Goal: Transaction & Acquisition: Purchase product/service

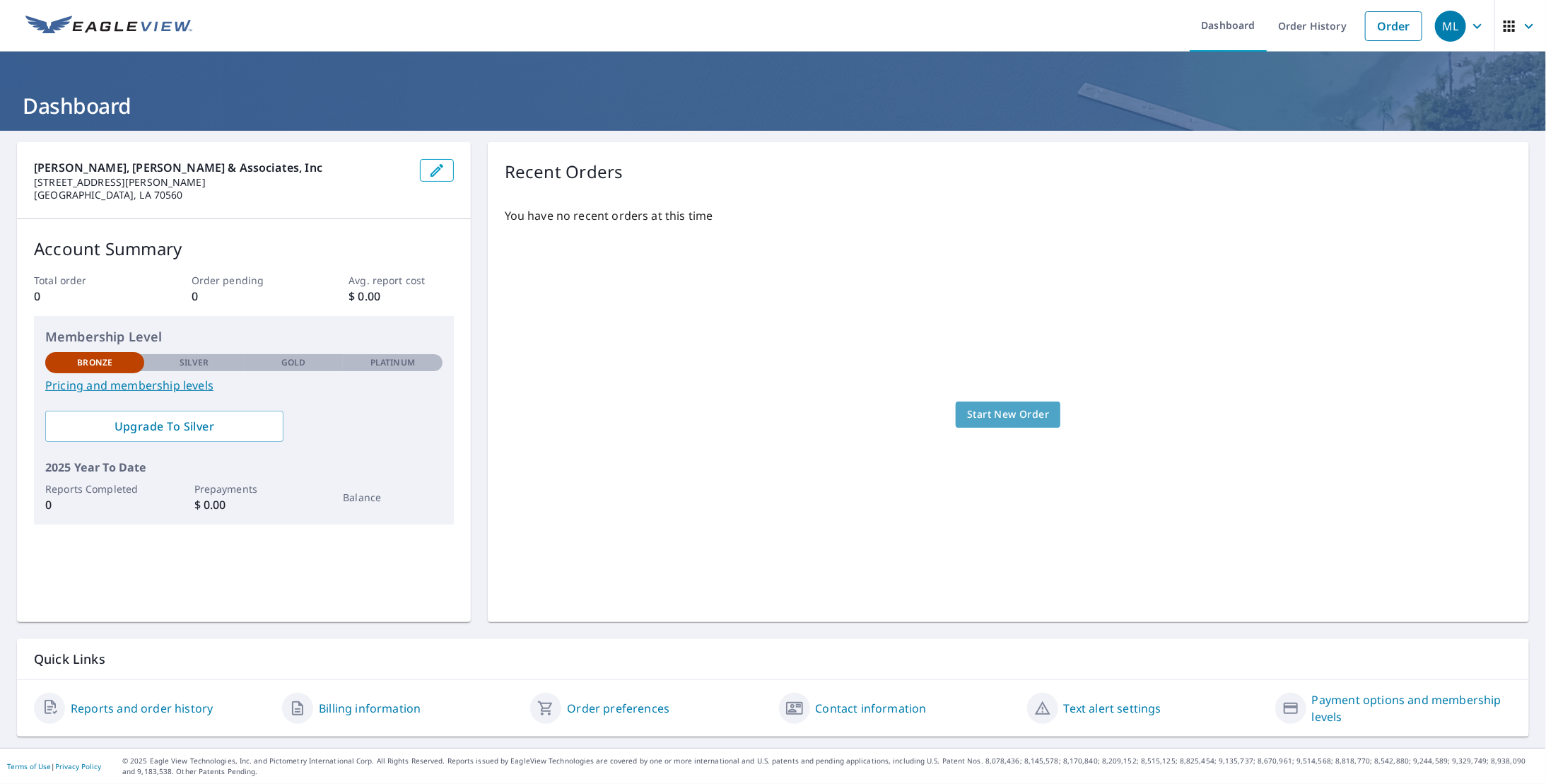
click at [976, 413] on span "Start New Order" at bounding box center [1008, 414] width 82 height 18
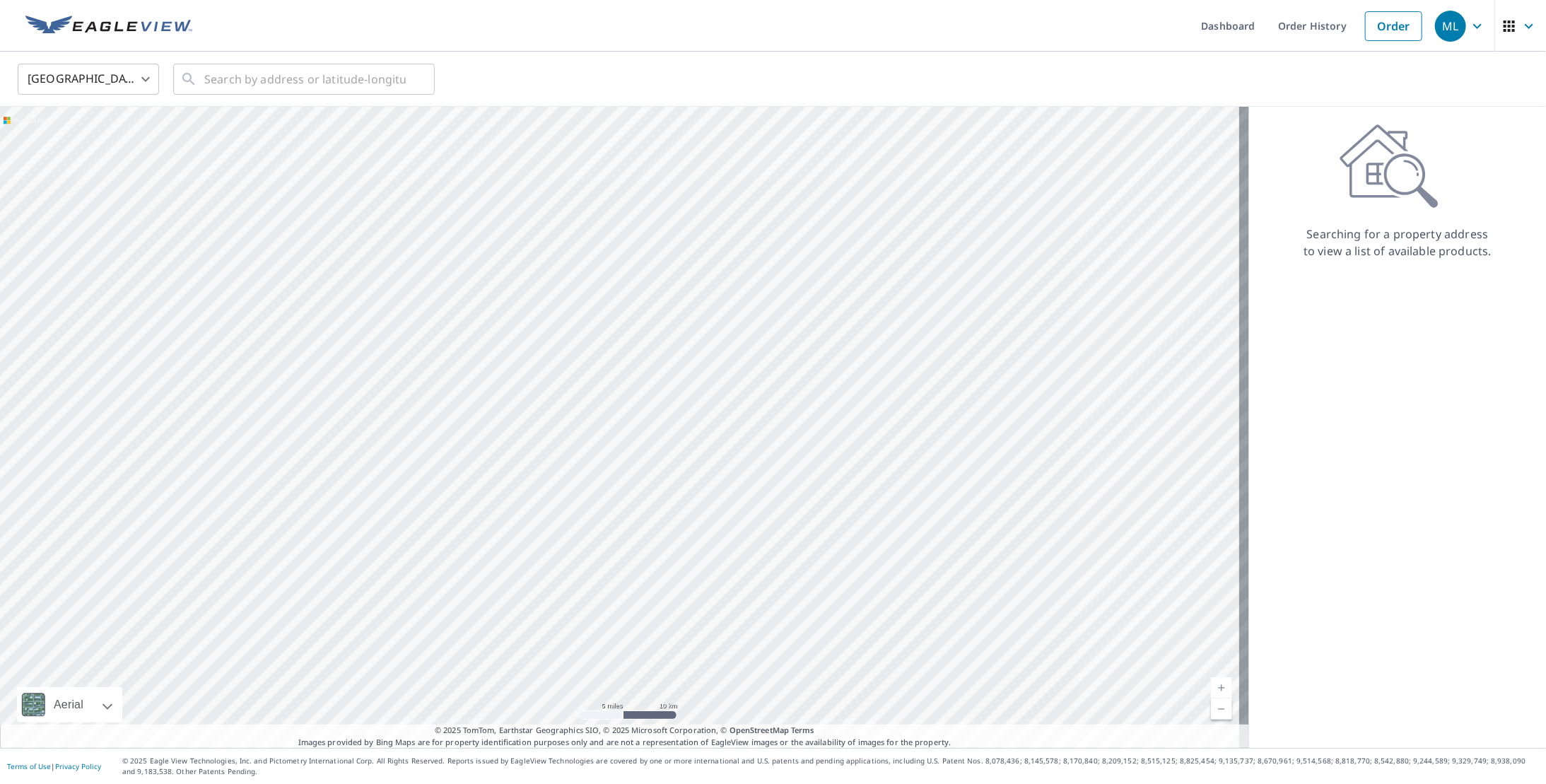
drag, startPoint x: 681, startPoint y: 429, endPoint x: 665, endPoint y: 426, distance: 16.3
click at [665, 426] on div at bounding box center [624, 427] width 1249 height 641
drag, startPoint x: 753, startPoint y: 377, endPoint x: 597, endPoint y: 366, distance: 156.4
click at [597, 366] on div at bounding box center [624, 427] width 1249 height 641
click at [713, 523] on div at bounding box center [624, 427] width 1249 height 641
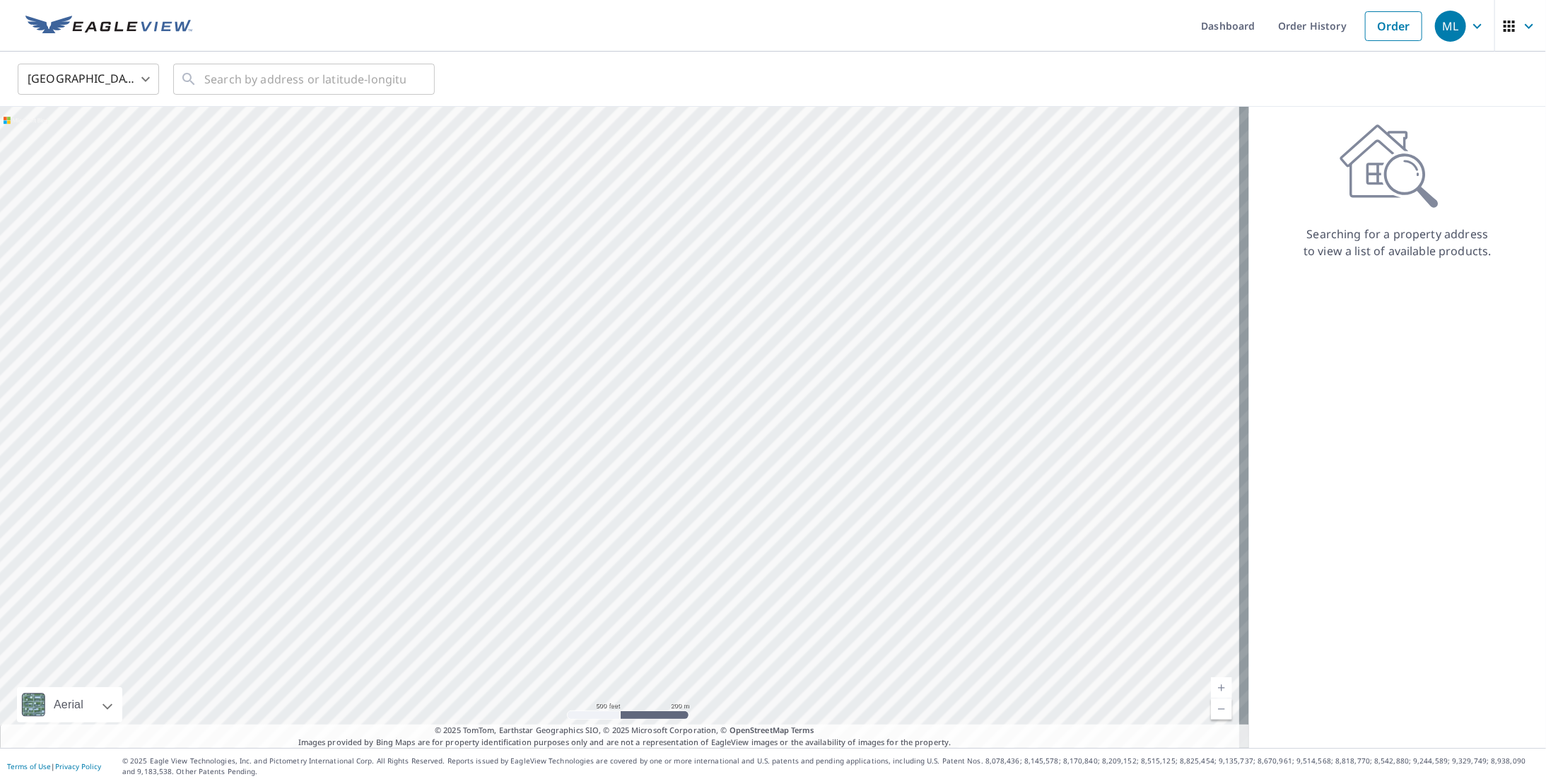
drag, startPoint x: 896, startPoint y: 458, endPoint x: 745, endPoint y: 281, distance: 232.7
click at [745, 281] on div at bounding box center [624, 427] width 1249 height 641
drag, startPoint x: 681, startPoint y: 476, endPoint x: 583, endPoint y: 503, distance: 101.7
click at [583, 503] on div at bounding box center [624, 427] width 1249 height 641
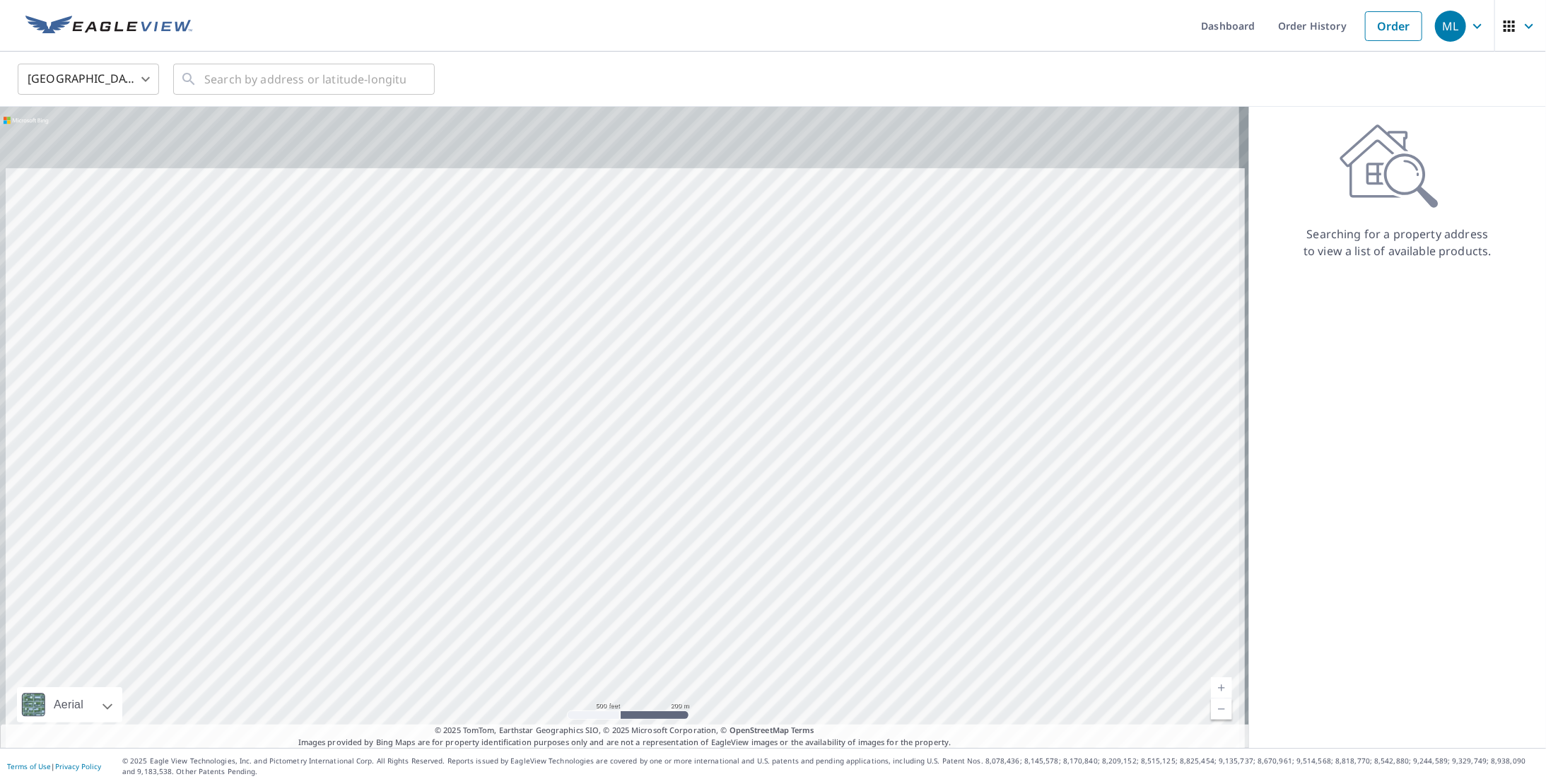
drag, startPoint x: 572, startPoint y: 378, endPoint x: 580, endPoint y: 530, distance: 152.2
click at [580, 530] on div at bounding box center [624, 427] width 1249 height 641
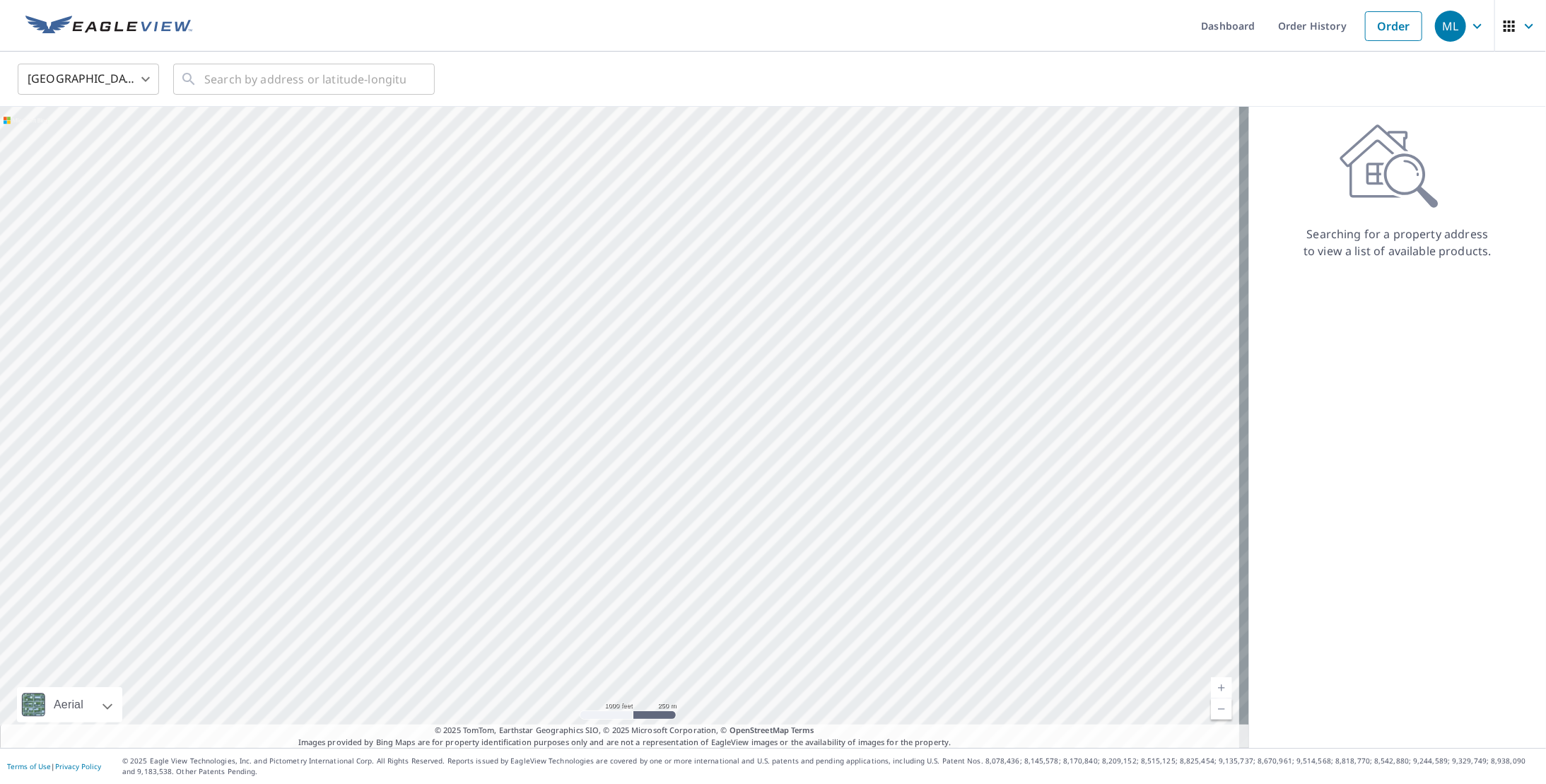
drag, startPoint x: 603, startPoint y: 406, endPoint x: 593, endPoint y: 371, distance: 36.4
click at [593, 371] on div at bounding box center [624, 427] width 1249 height 641
drag, startPoint x: 763, startPoint y: 389, endPoint x: 579, endPoint y: 427, distance: 187.9
click at [579, 427] on div at bounding box center [624, 427] width 1249 height 641
drag, startPoint x: 465, startPoint y: 536, endPoint x: 428, endPoint y: 616, distance: 88.1
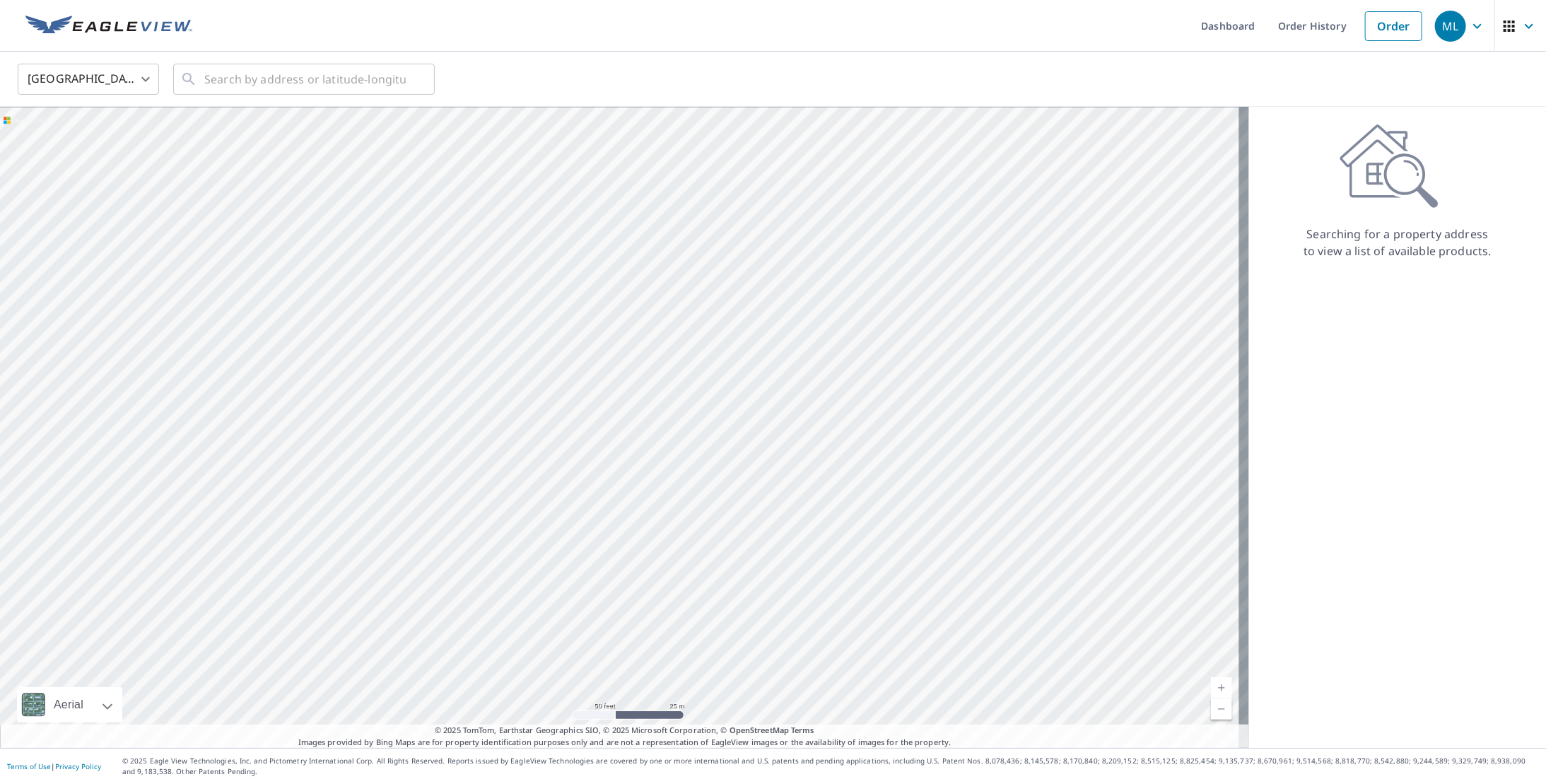
click at [428, 616] on div at bounding box center [624, 427] width 1249 height 641
click at [531, 466] on div at bounding box center [624, 427] width 1249 height 641
click at [1229, 31] on link "Dashboard" at bounding box center [1228, 26] width 77 height 52
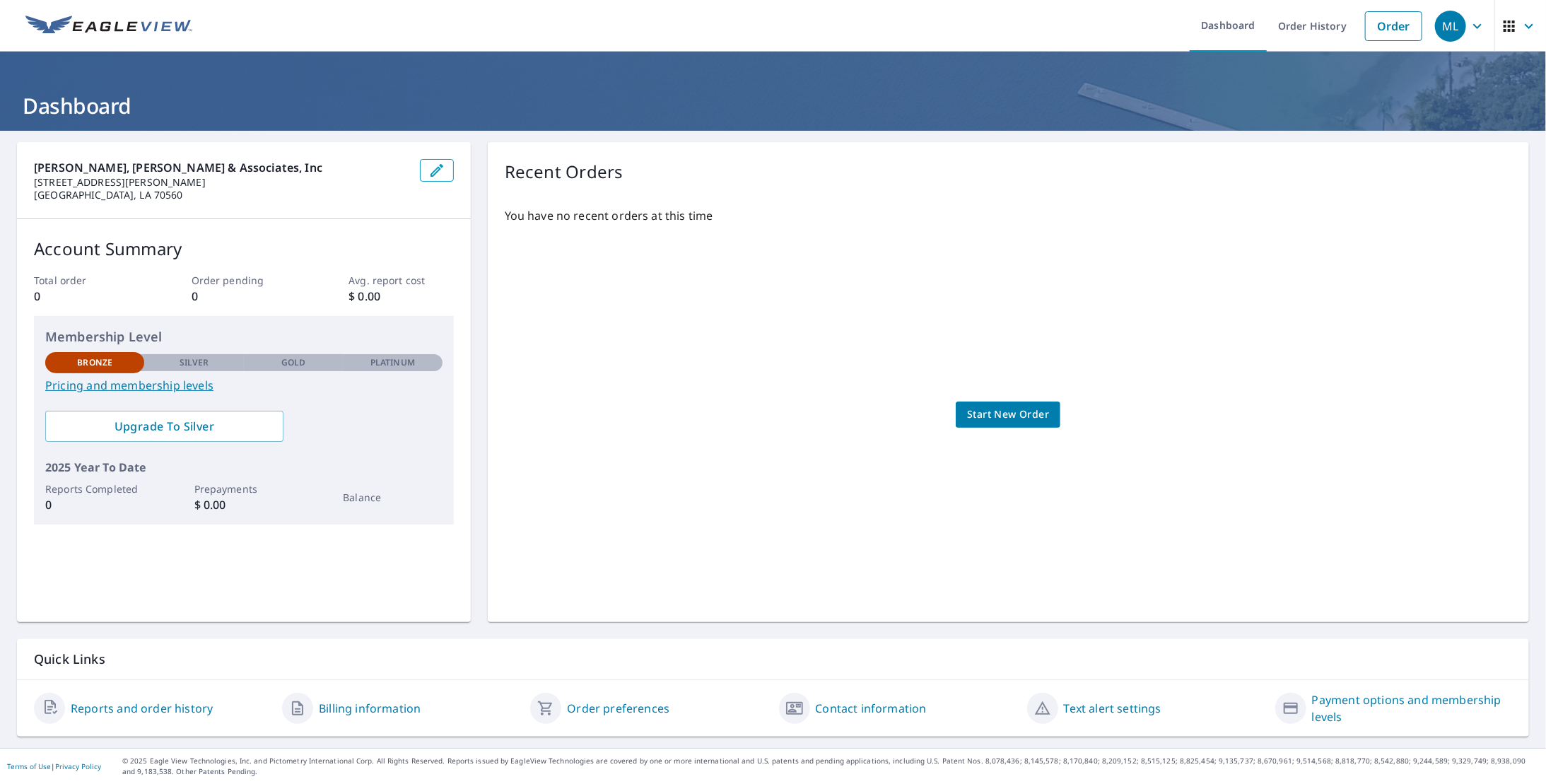
click at [133, 386] on link "Pricing and membership levels" at bounding box center [244, 385] width 397 height 17
click at [984, 416] on span "Start New Order" at bounding box center [1008, 414] width 82 height 18
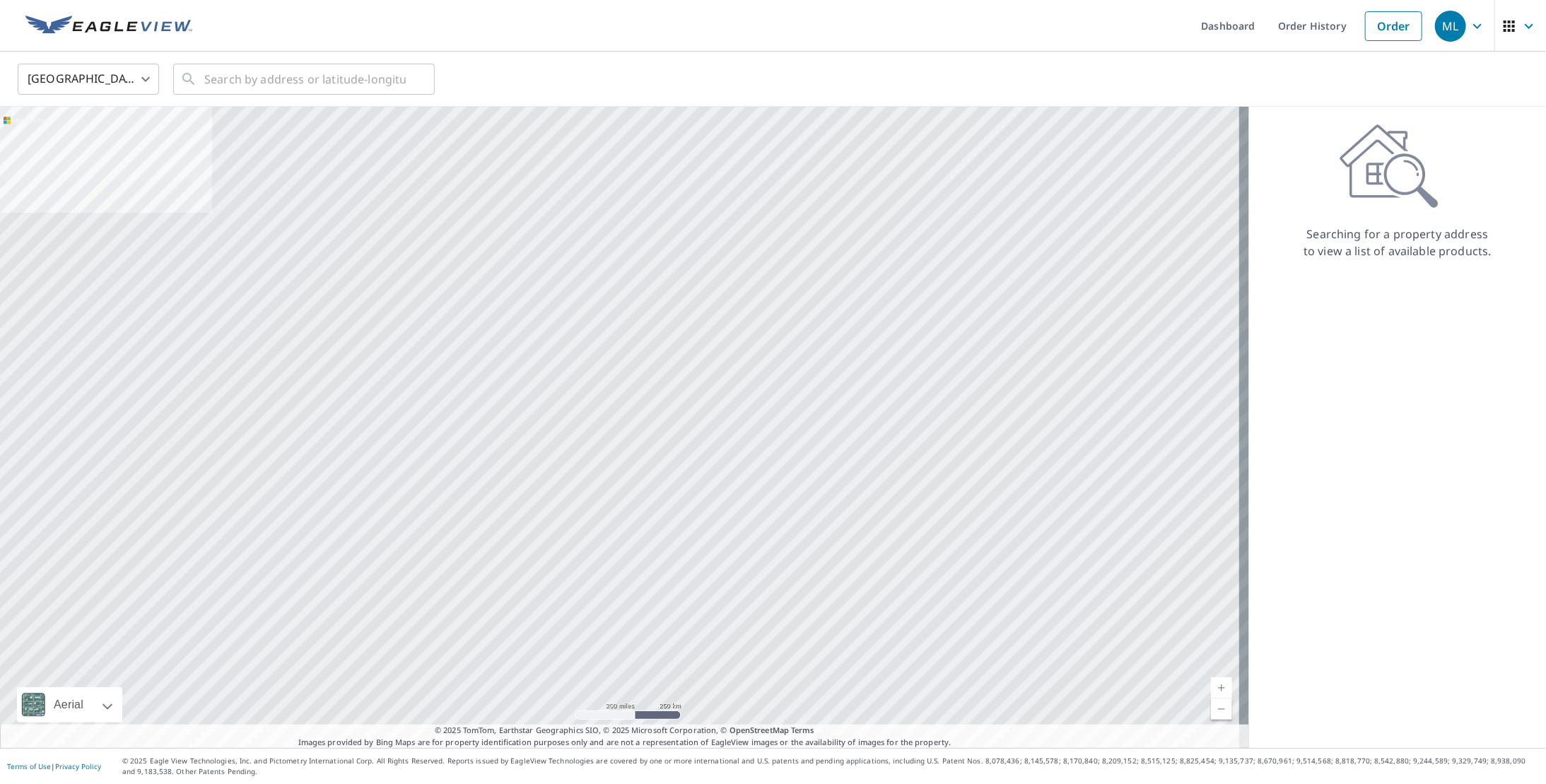
drag, startPoint x: 1324, startPoint y: 203, endPoint x: 1368, endPoint y: 215, distance: 45.6
click at [1325, 203] on div "Searching for a property address to view a list of available products." at bounding box center [1397, 191] width 297 height 136
click at [1473, 26] on icon "button" at bounding box center [1477, 26] width 9 height 5
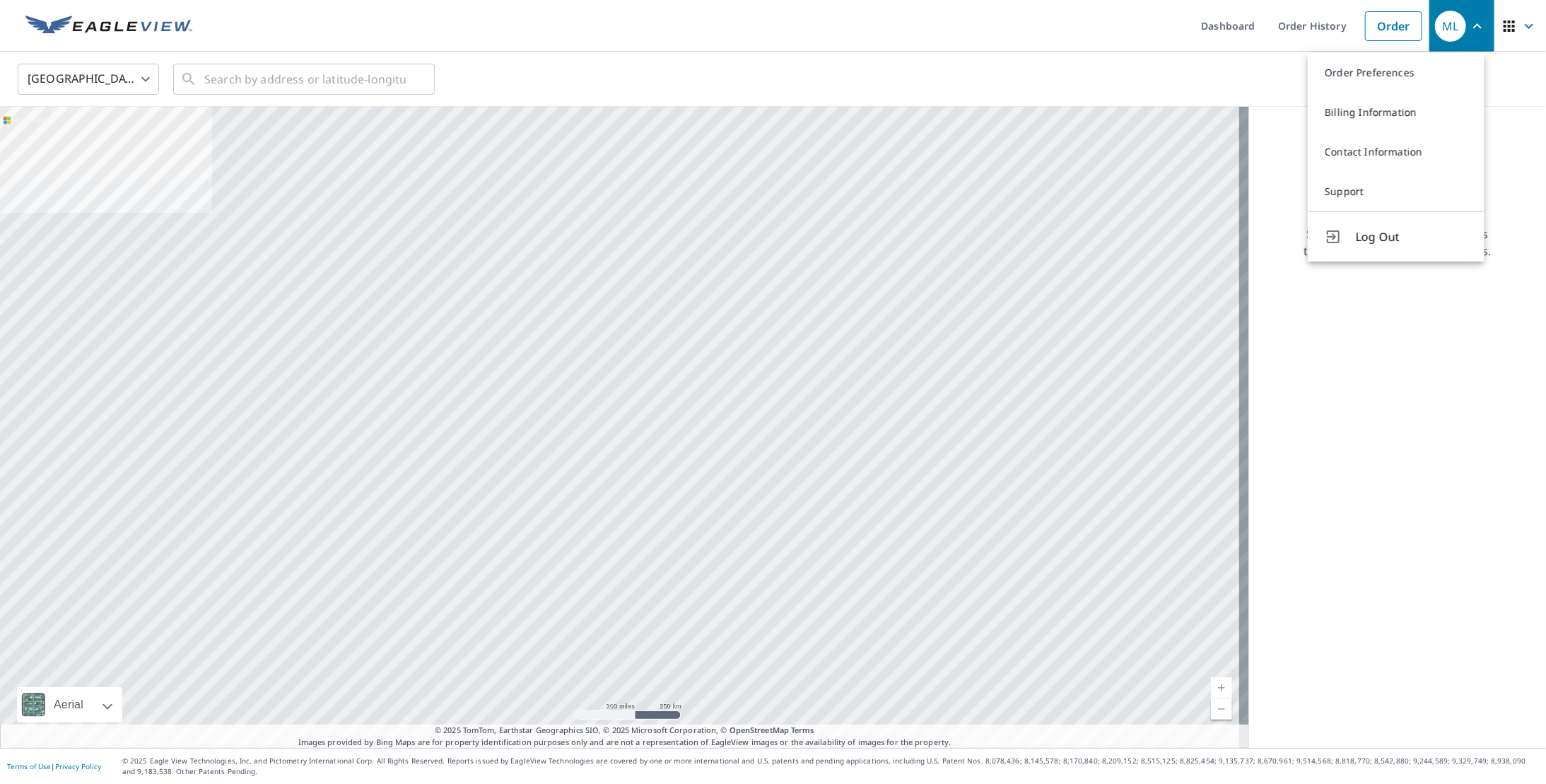
click at [1518, 85] on div "United States US ​ ​" at bounding box center [773, 79] width 1546 height 55
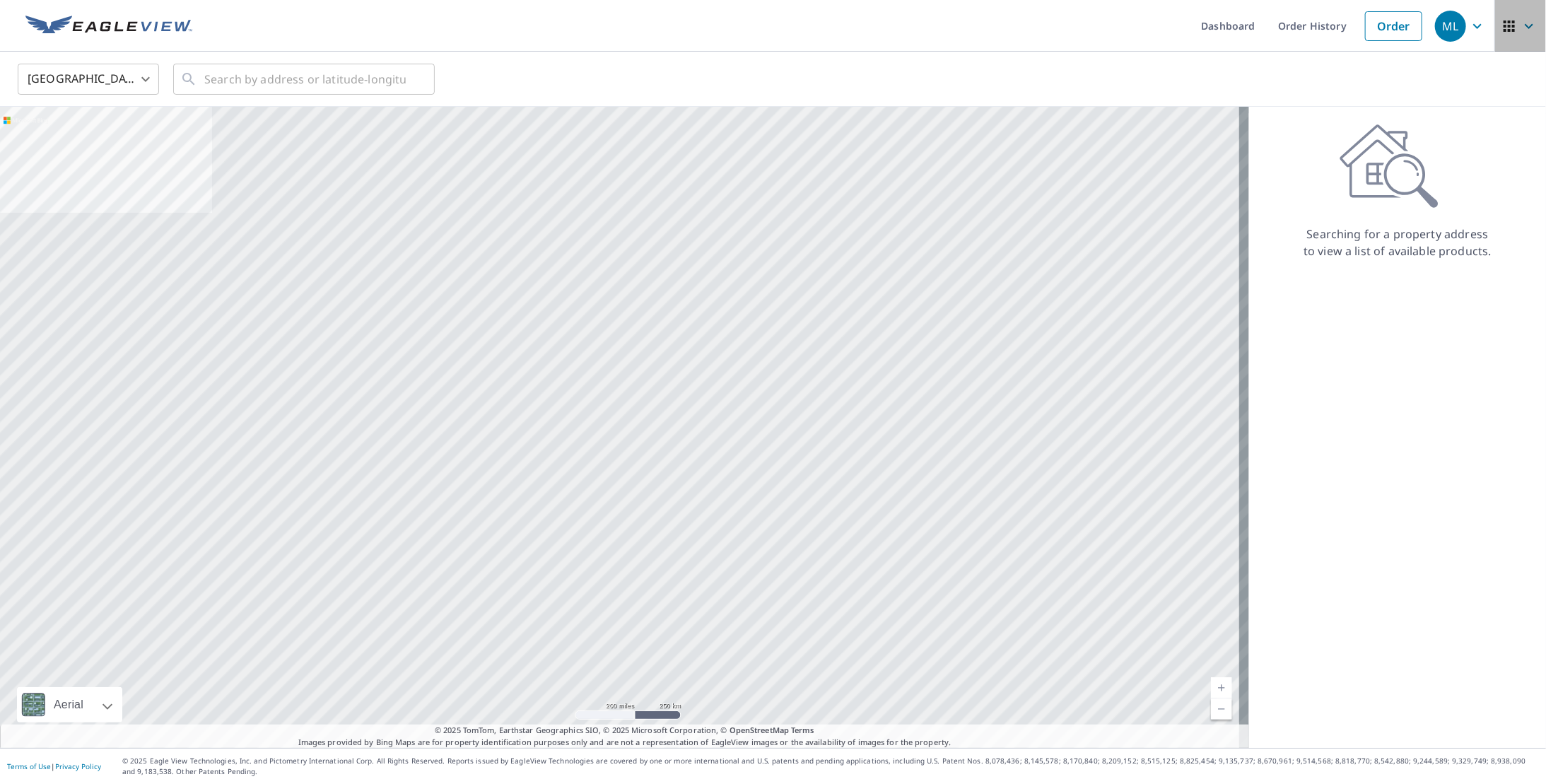
click at [1514, 16] on span "button" at bounding box center [1520, 26] width 40 height 34
click at [1444, 116] on span "My EagleView" at bounding box center [1444, 120] width 137 height 17
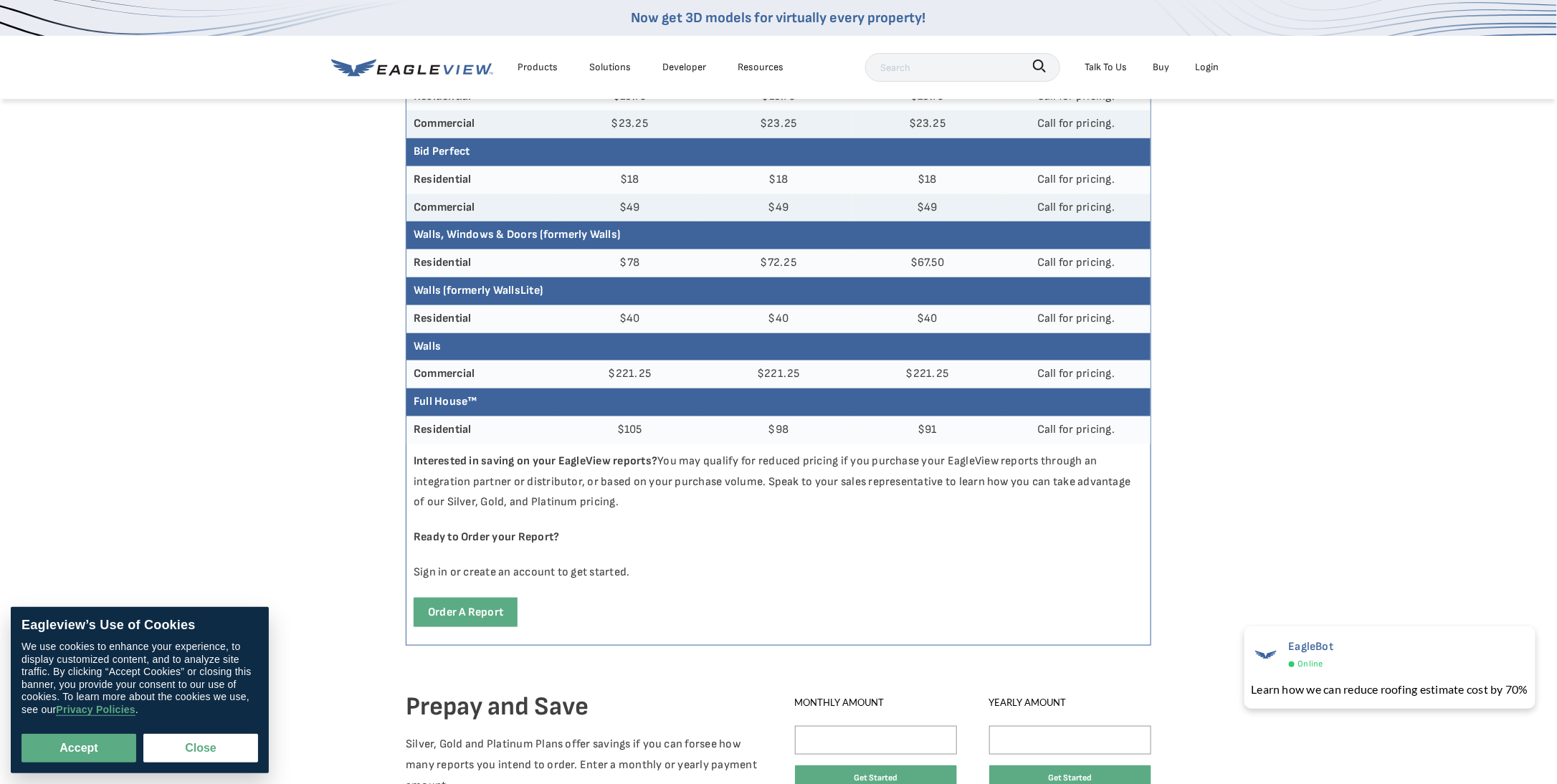
scroll to position [573, 0]
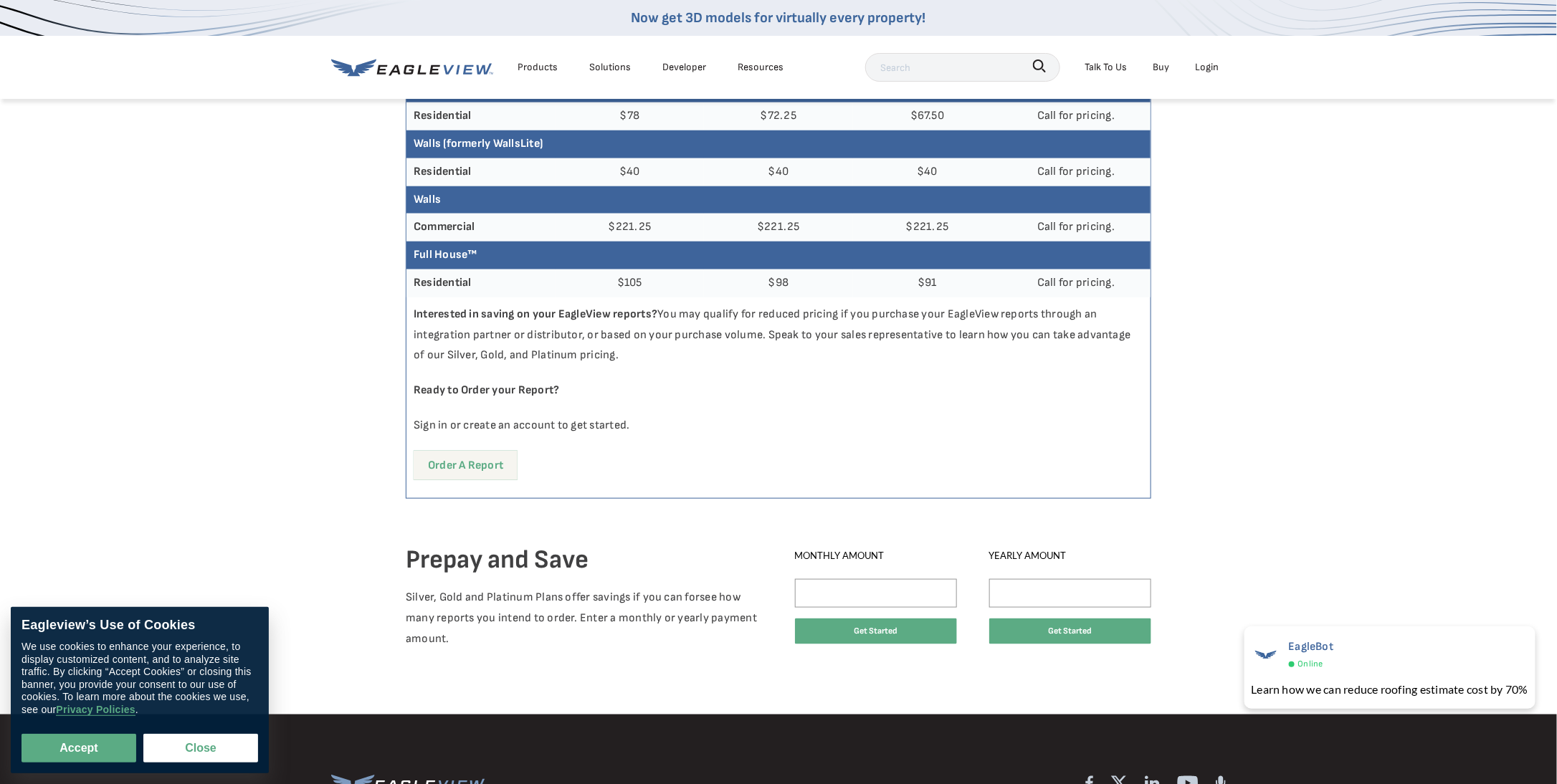
click at [459, 469] on link "Order a report" at bounding box center [466, 465] width 104 height 29
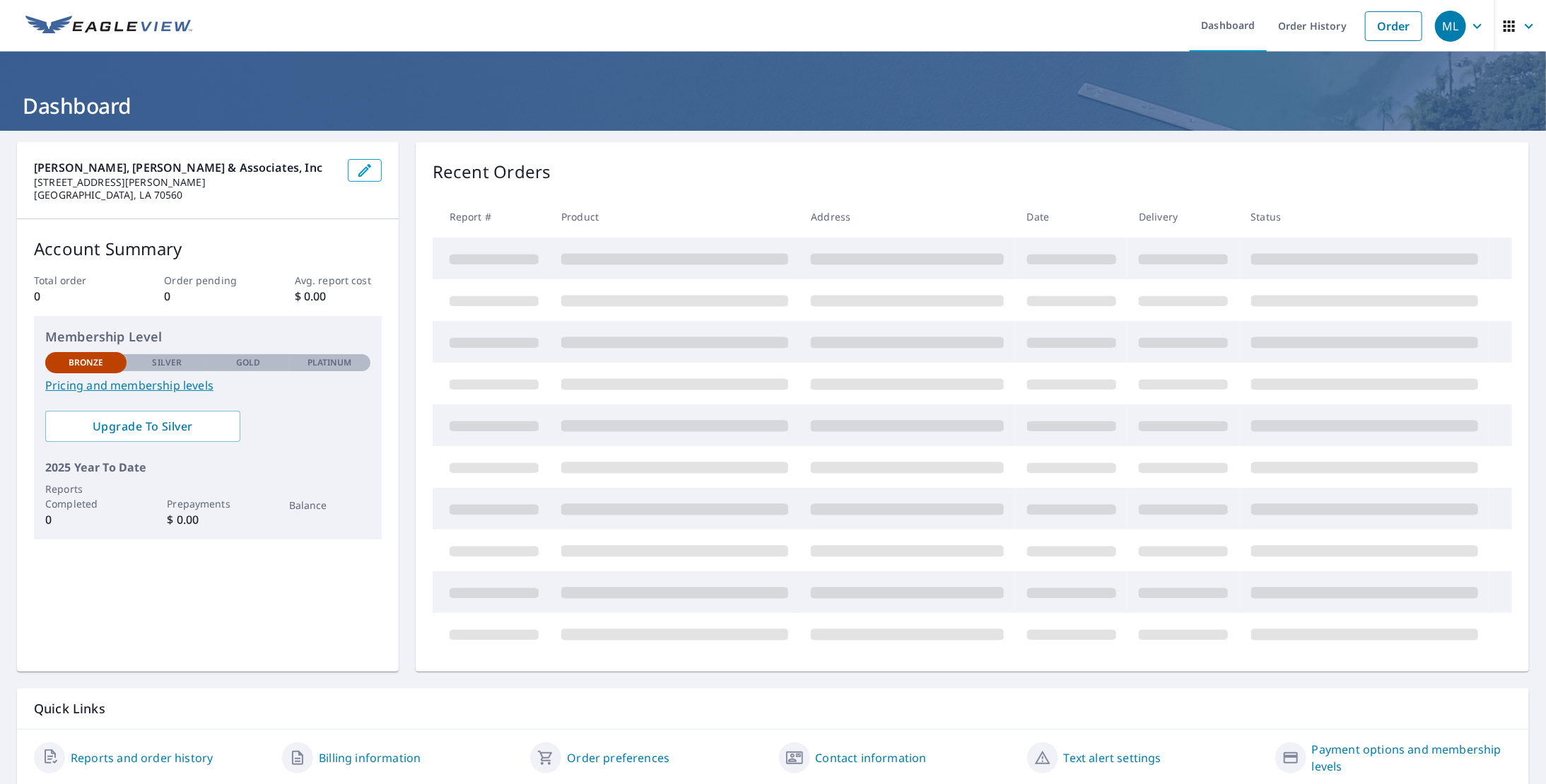
click at [240, 361] on p "Gold" at bounding box center [247, 362] width 24 height 12
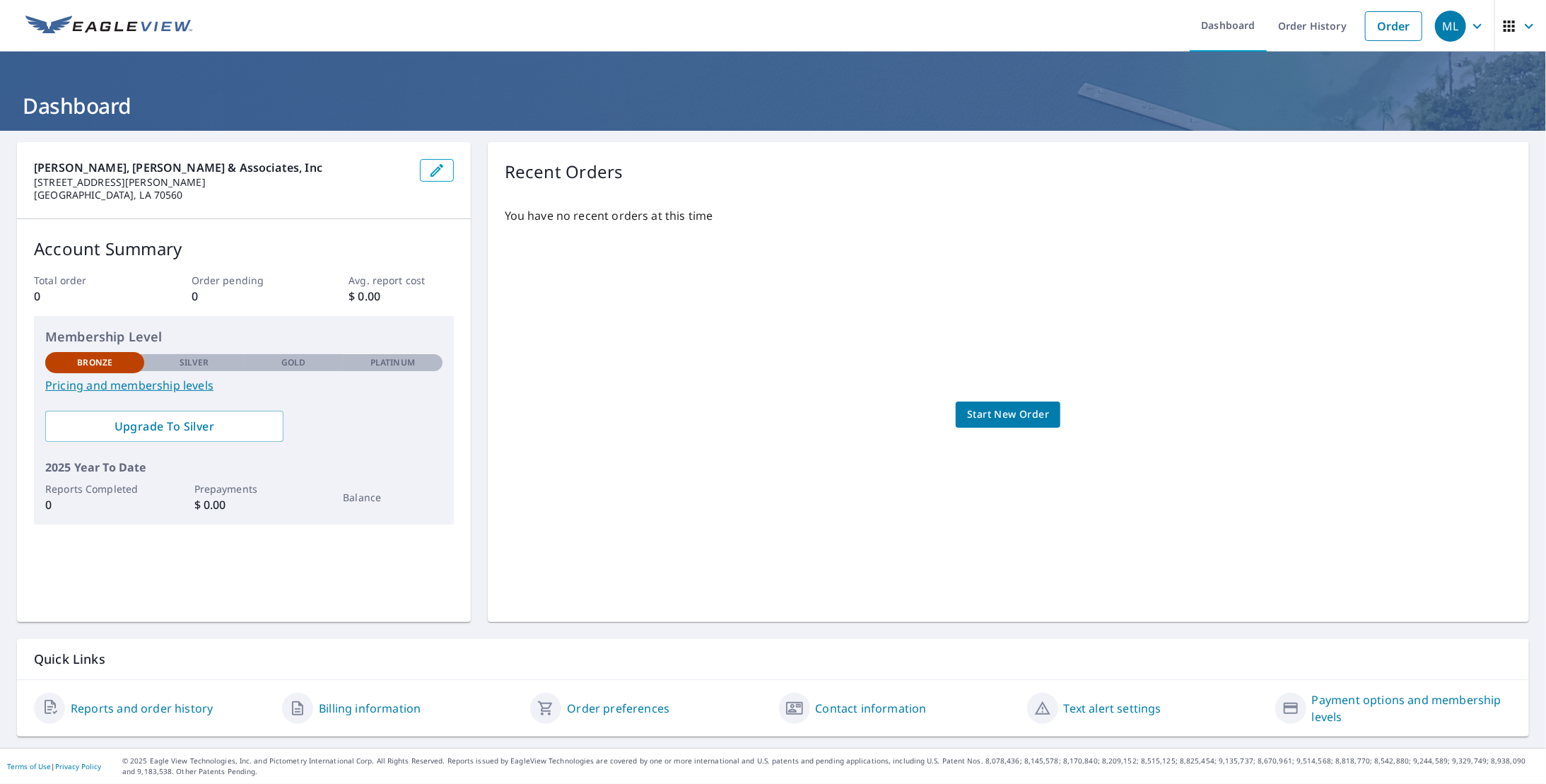
click at [306, 364] on div "Gold" at bounding box center [293, 363] width 99 height 17
click at [352, 712] on link "Billing information" at bounding box center [369, 708] width 102 height 17
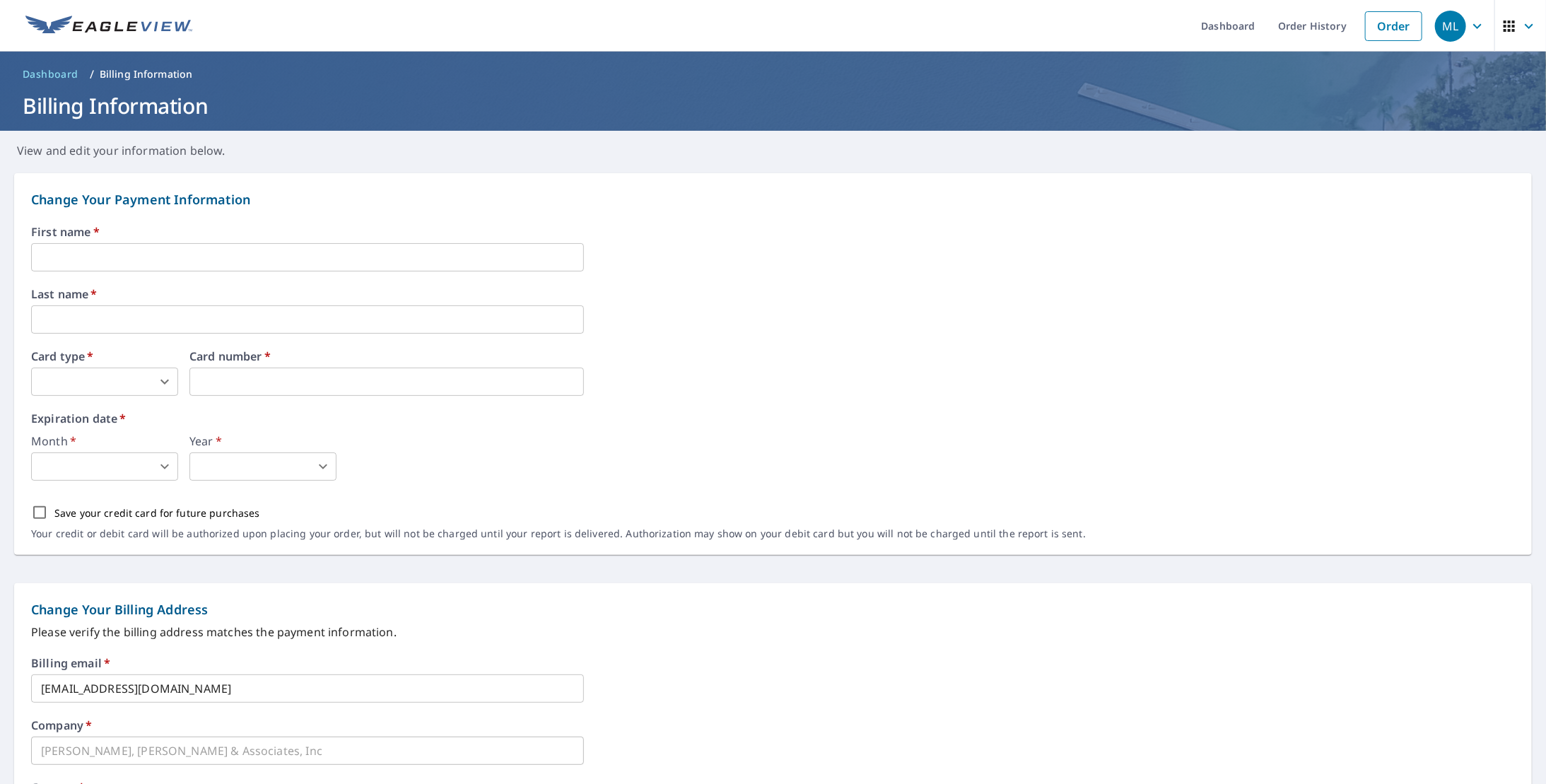
click at [175, 256] on input "text" at bounding box center [307, 257] width 553 height 28
type input "Matthew"
type input "Landry"
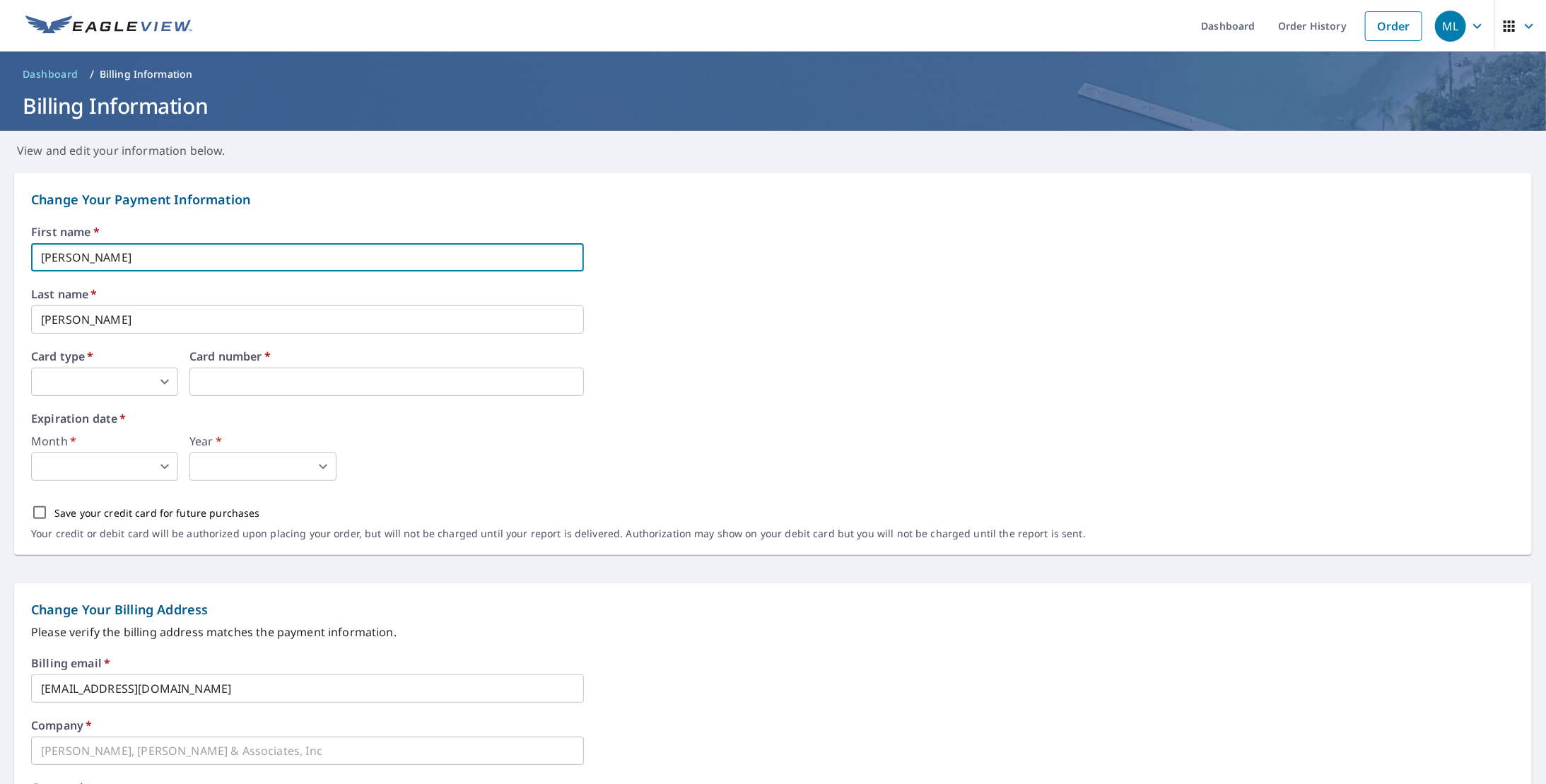
click at [129, 385] on body "ML ML Dashboard Order History Order ML Dashboard / Billing Information Billing …" at bounding box center [773, 392] width 1546 height 784
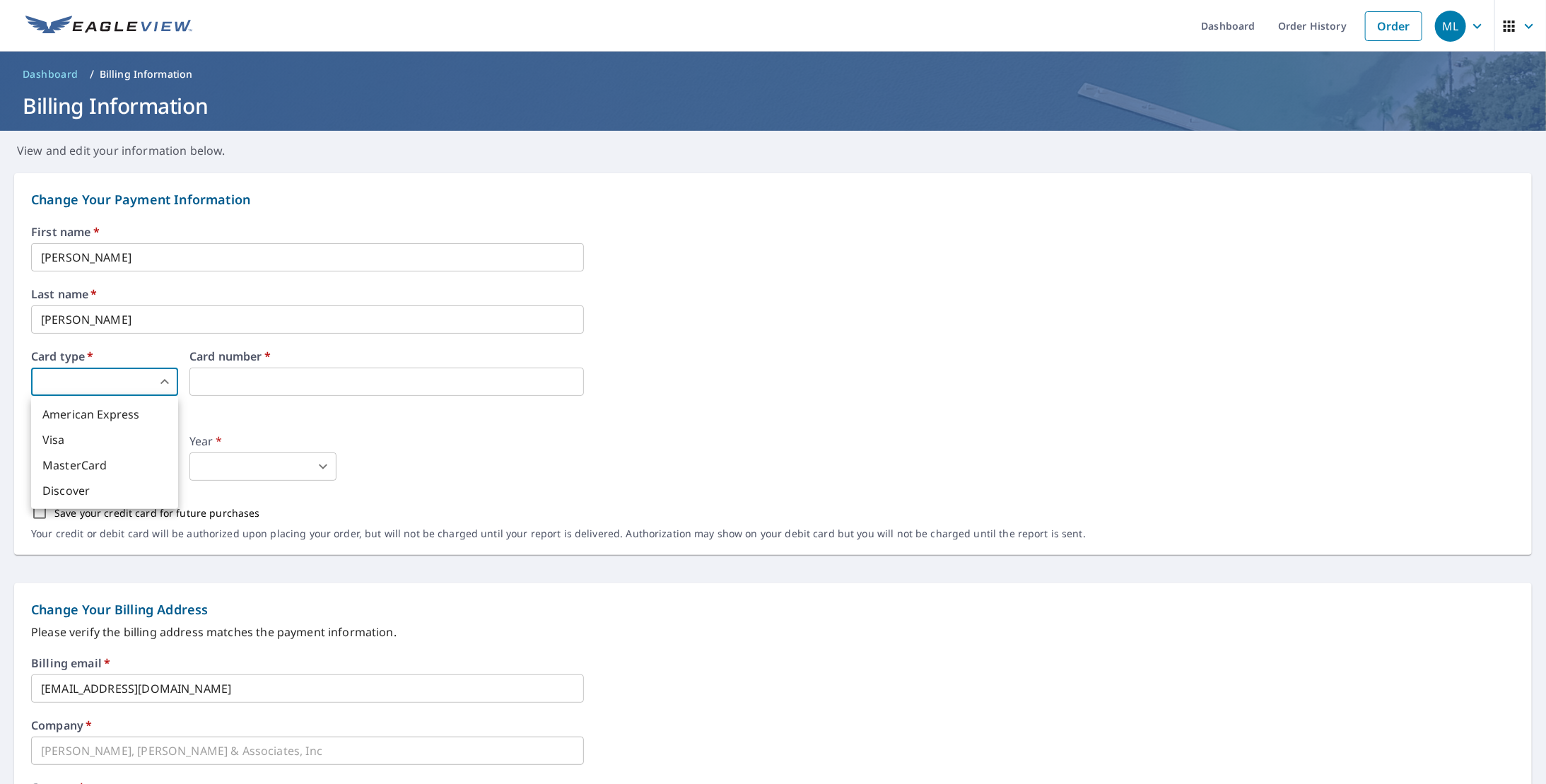
click at [837, 203] on div at bounding box center [773, 392] width 1546 height 784
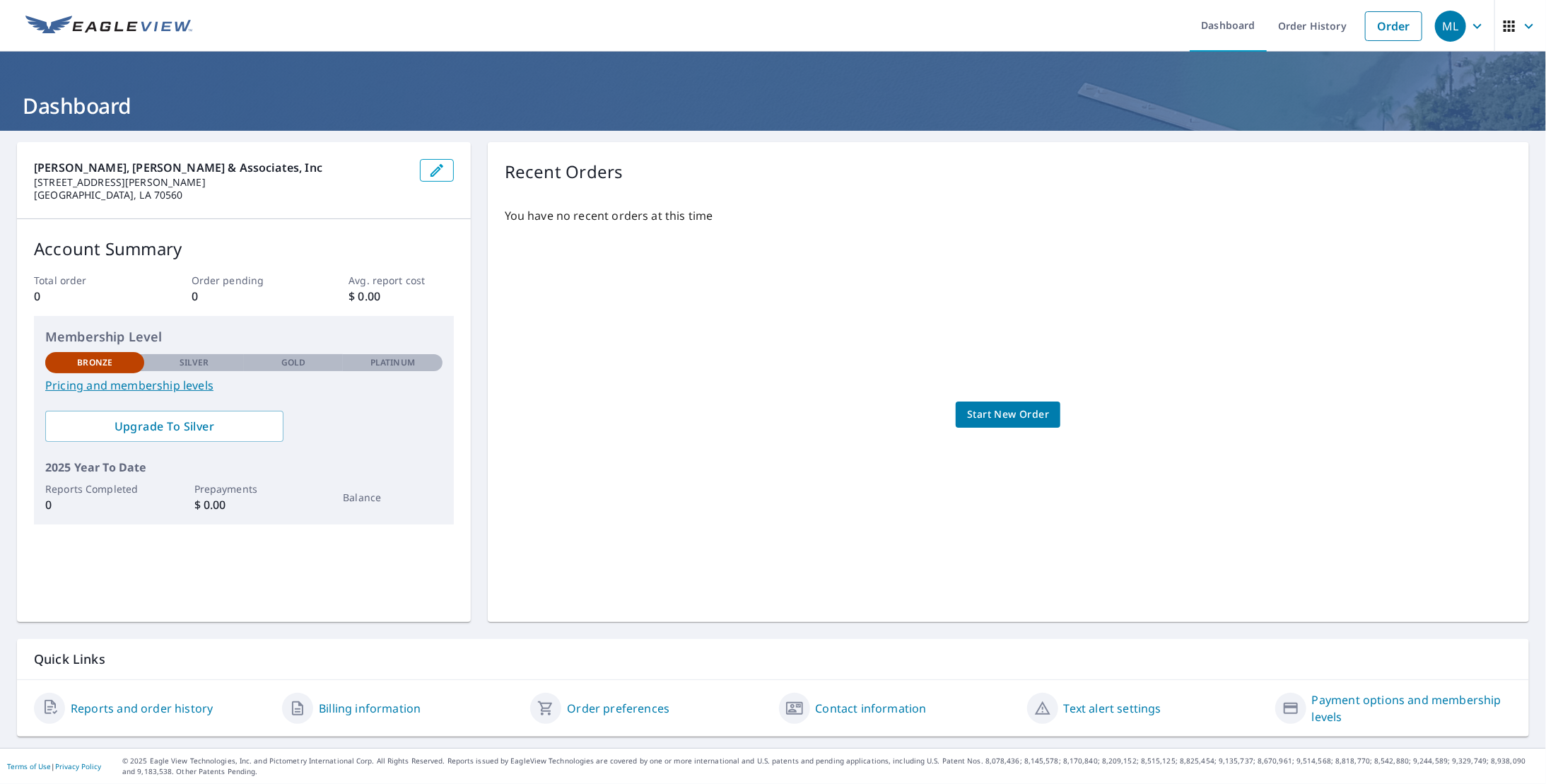
click at [183, 363] on p "Silver" at bounding box center [194, 362] width 29 height 12
click at [884, 306] on div "You have no recent orders at this time Start New Order" at bounding box center [1008, 400] width 1008 height 409
